Goal: Transaction & Acquisition: Obtain resource

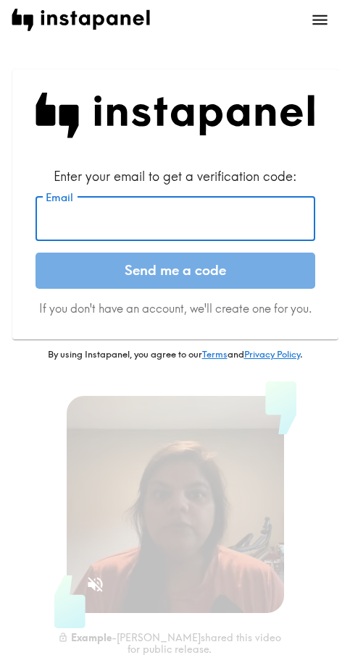
click at [178, 224] on input "Email" at bounding box center [174, 218] width 279 height 45
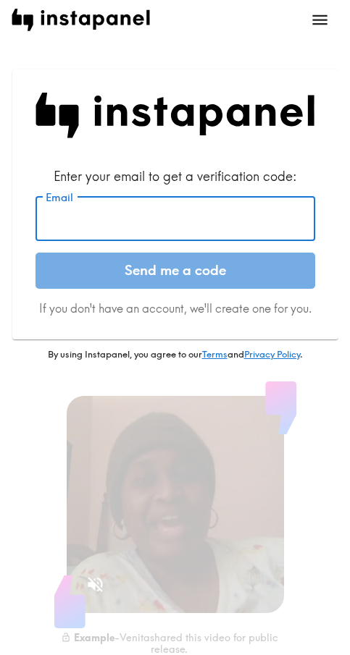
paste input "conleymary525@gmail.com"
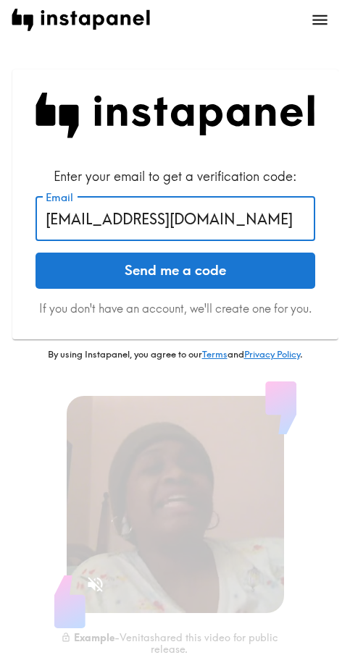
type input "conleymary525@gmail.com"
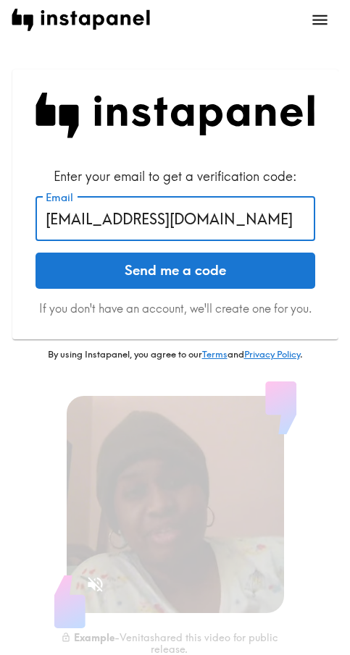
click at [157, 277] on button "Send me a code" at bounding box center [174, 271] width 279 height 36
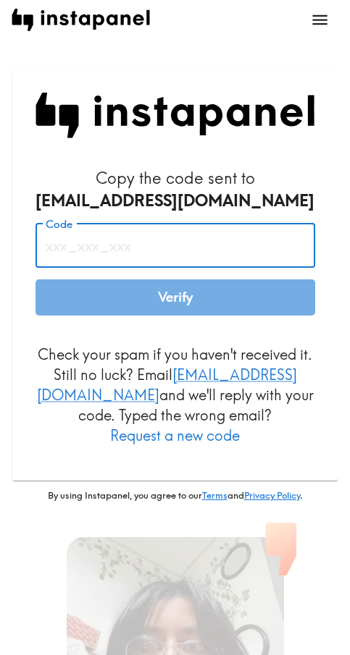
drag, startPoint x: 140, startPoint y: 237, endPoint x: 142, endPoint y: 261, distance: 23.2
click at [140, 237] on input "Code" at bounding box center [174, 245] width 279 height 45
paste input "DRN_ATt_8Ny"
type input "DRN_ATt_8Ny"
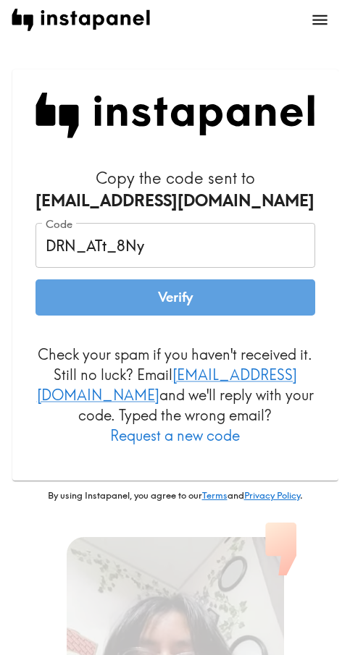
click at [141, 308] on button "Verify" at bounding box center [174, 297] width 279 height 36
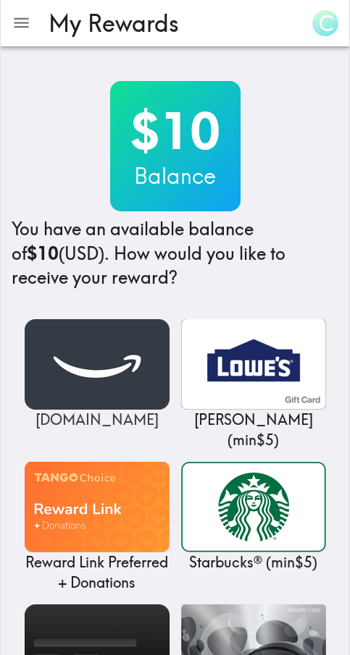
click at [96, 361] on img at bounding box center [97, 364] width 145 height 90
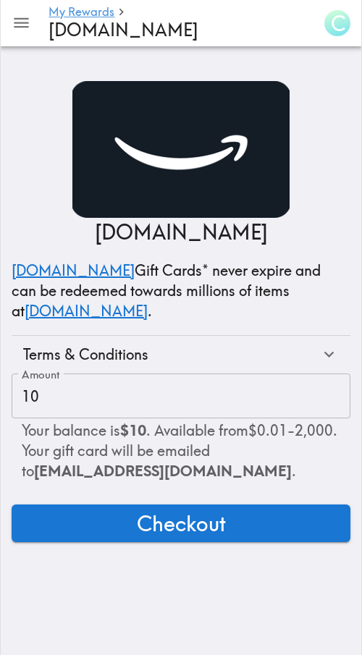
click at [259, 523] on button "Checkout" at bounding box center [181, 523] width 339 height 38
